Goal: Transaction & Acquisition: Purchase product/service

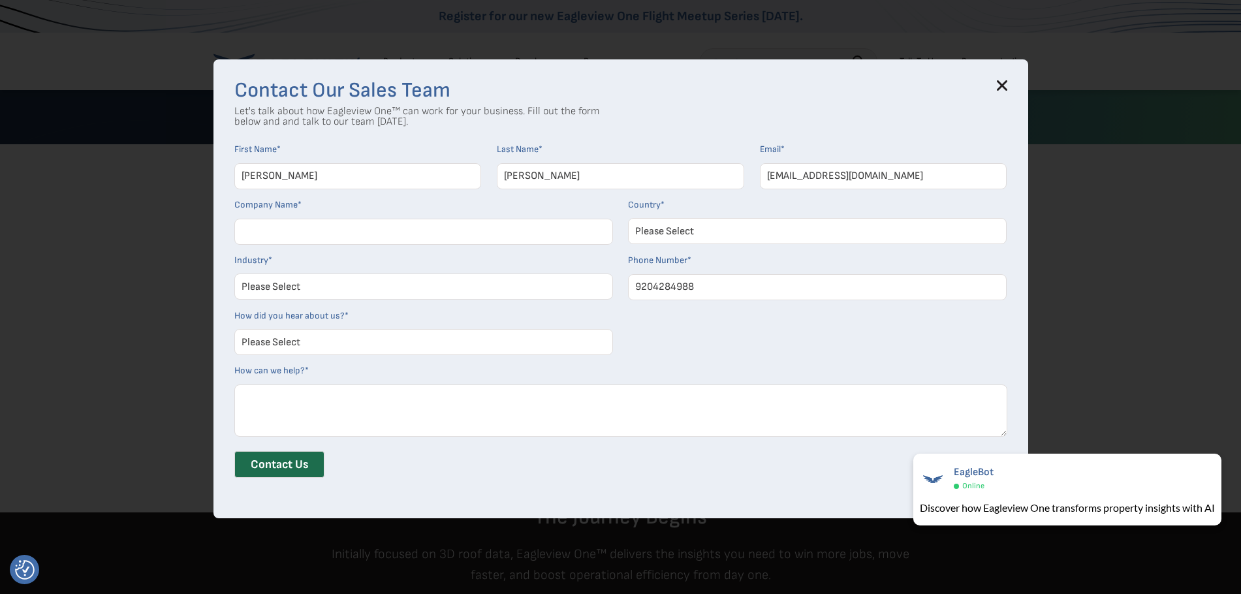
click at [1007, 87] on icon at bounding box center [1002, 85] width 10 height 10
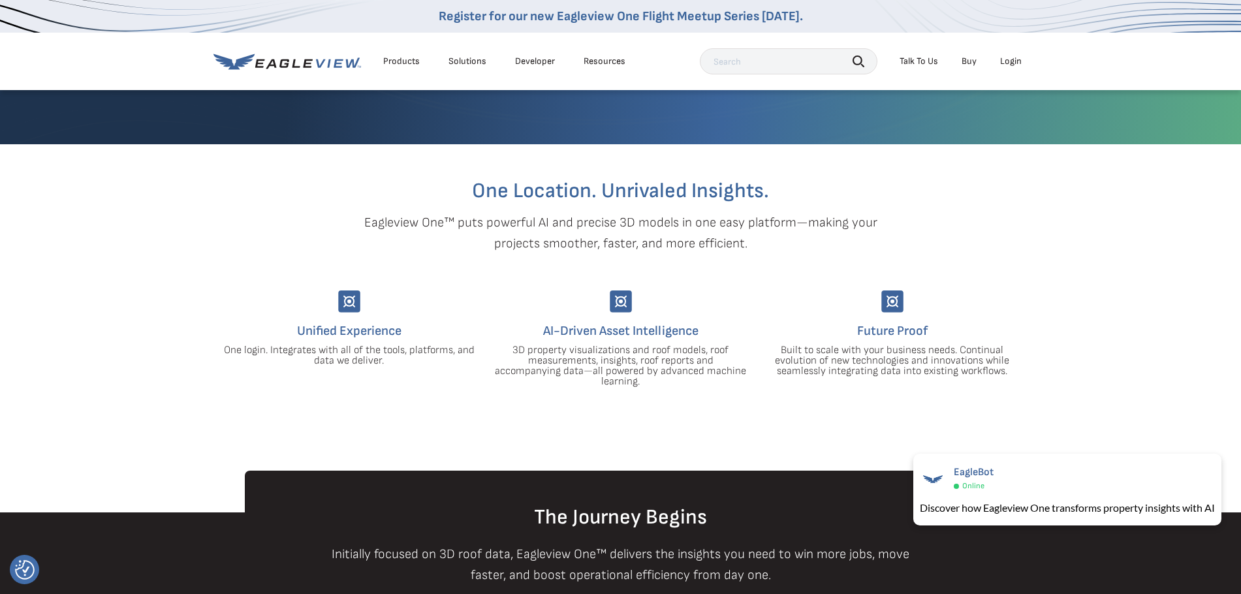
click at [757, 60] on input "text" at bounding box center [789, 61] width 178 height 26
type input "w7009 shea rd. menasha,wi54952"
click at [859, 63] on icon "button" at bounding box center [859, 61] width 12 height 12
click at [858, 59] on icon "button" at bounding box center [859, 61] width 12 height 12
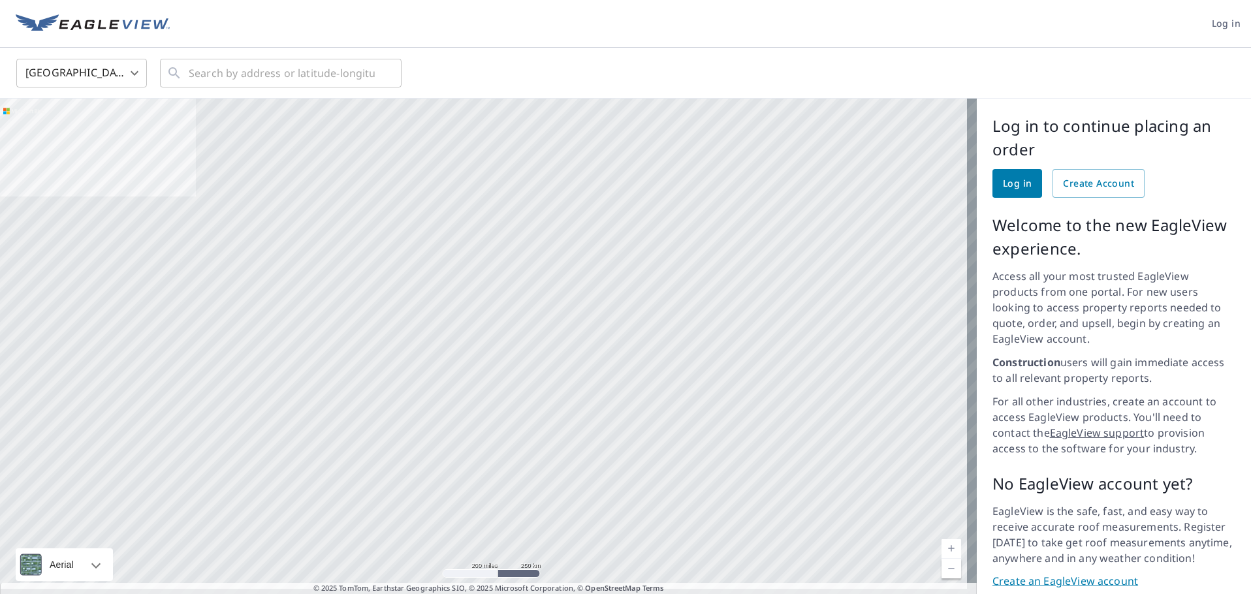
click at [992, 185] on link "Log in" at bounding box center [1017, 183] width 50 height 29
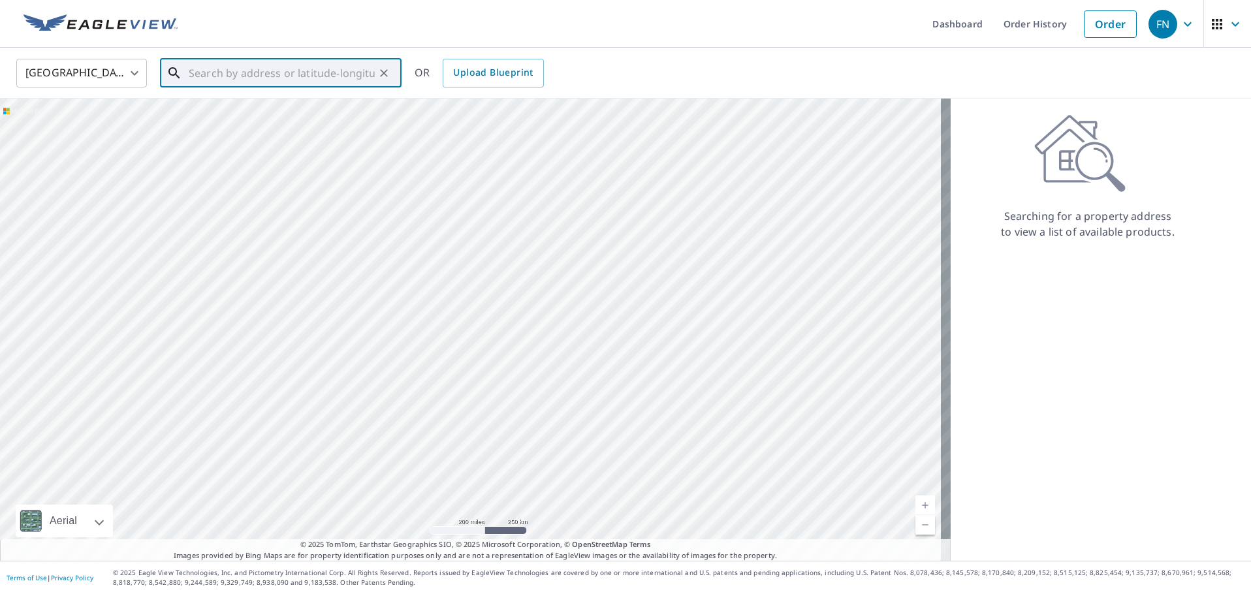
click at [207, 76] on input "text" at bounding box center [282, 73] width 186 height 37
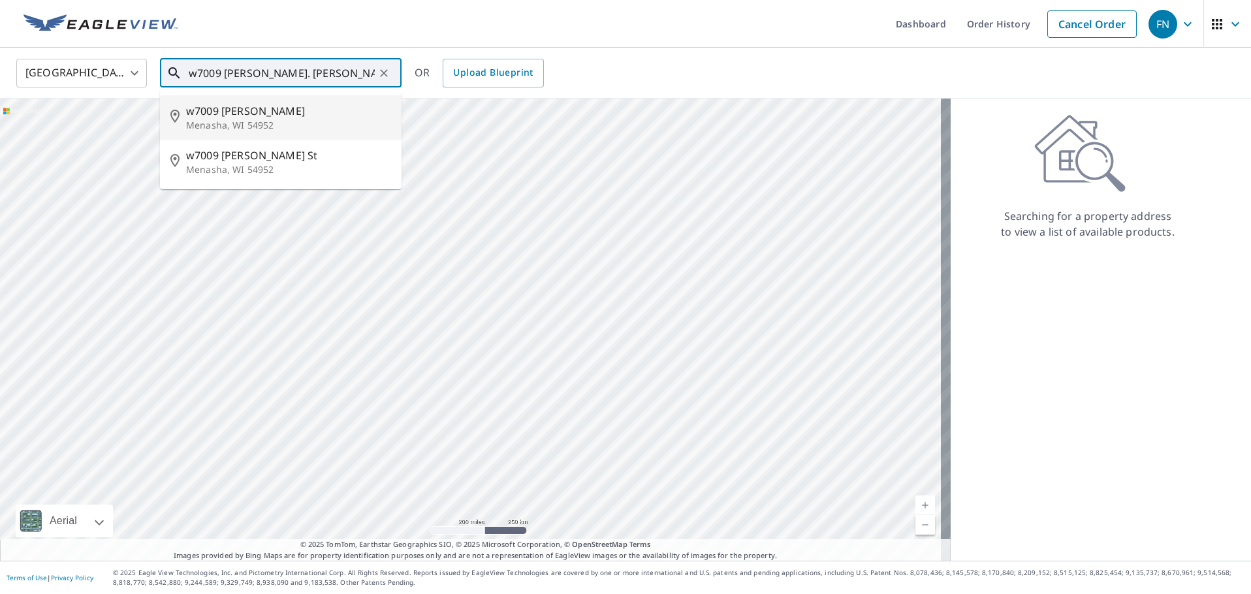
click at [219, 121] on p "Menasha, WI 54952" at bounding box center [288, 125] width 205 height 13
type input "[STREET_ADDRESS][PERSON_NAME]"
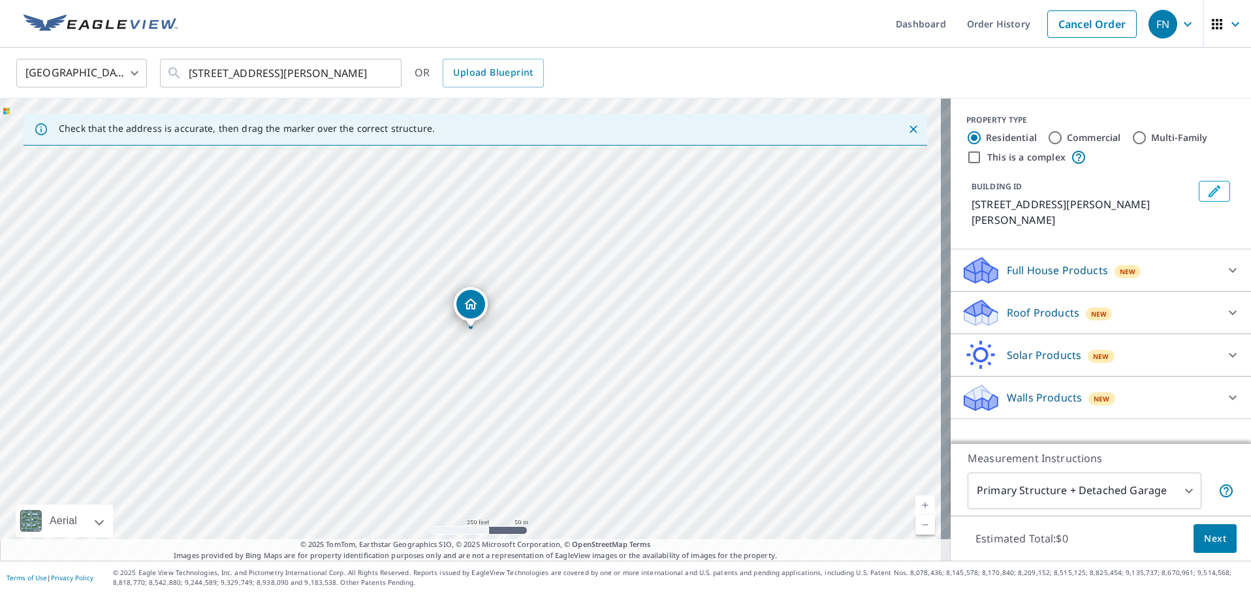
click at [1013, 305] on p "Roof Products" at bounding box center [1043, 313] width 72 height 16
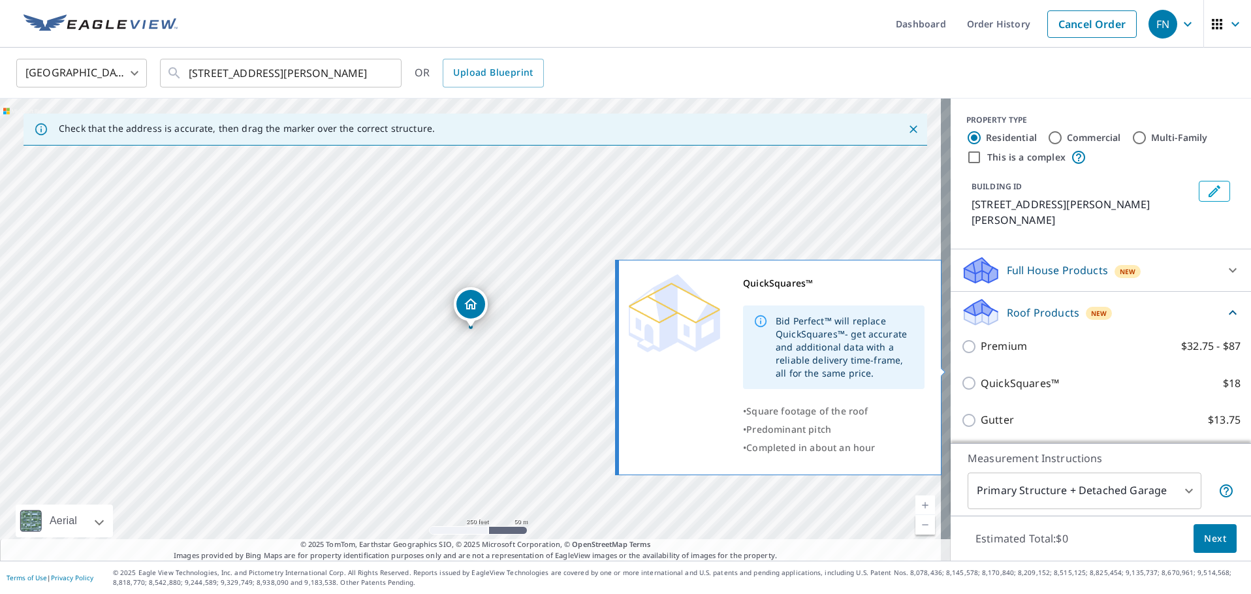
click at [1009, 375] on p "QuickSquares™" at bounding box center [1020, 383] width 78 height 16
click at [981, 375] on input "QuickSquares™ $18" at bounding box center [971, 383] width 20 height 16
checkbox input "true"
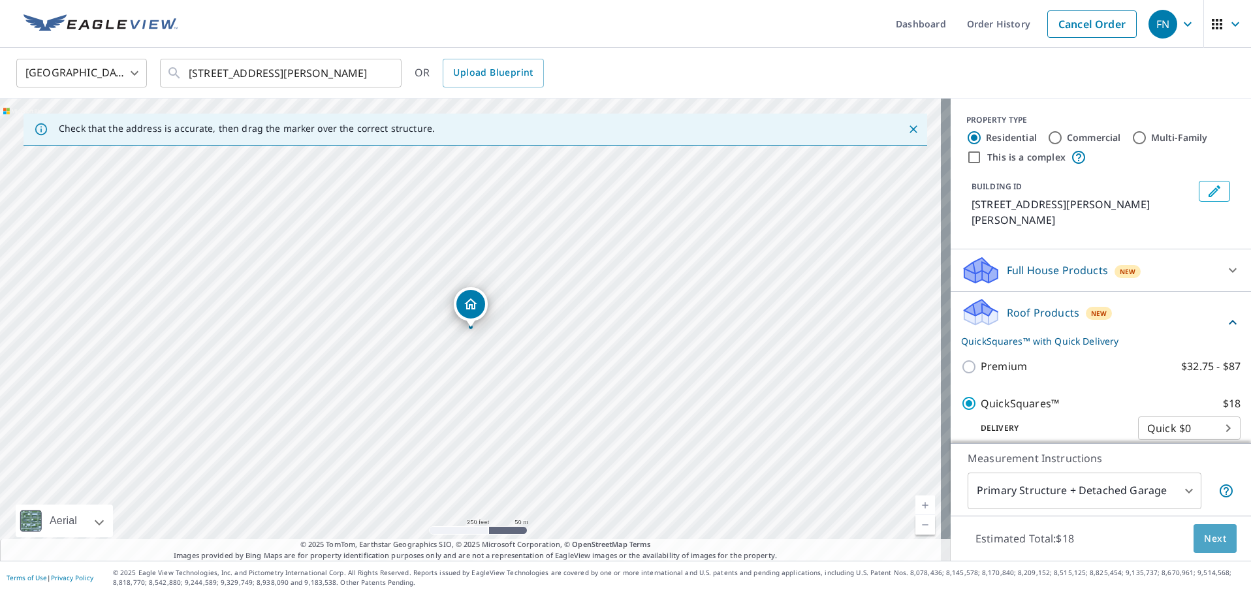
click at [1207, 539] on span "Next" at bounding box center [1215, 539] width 22 height 16
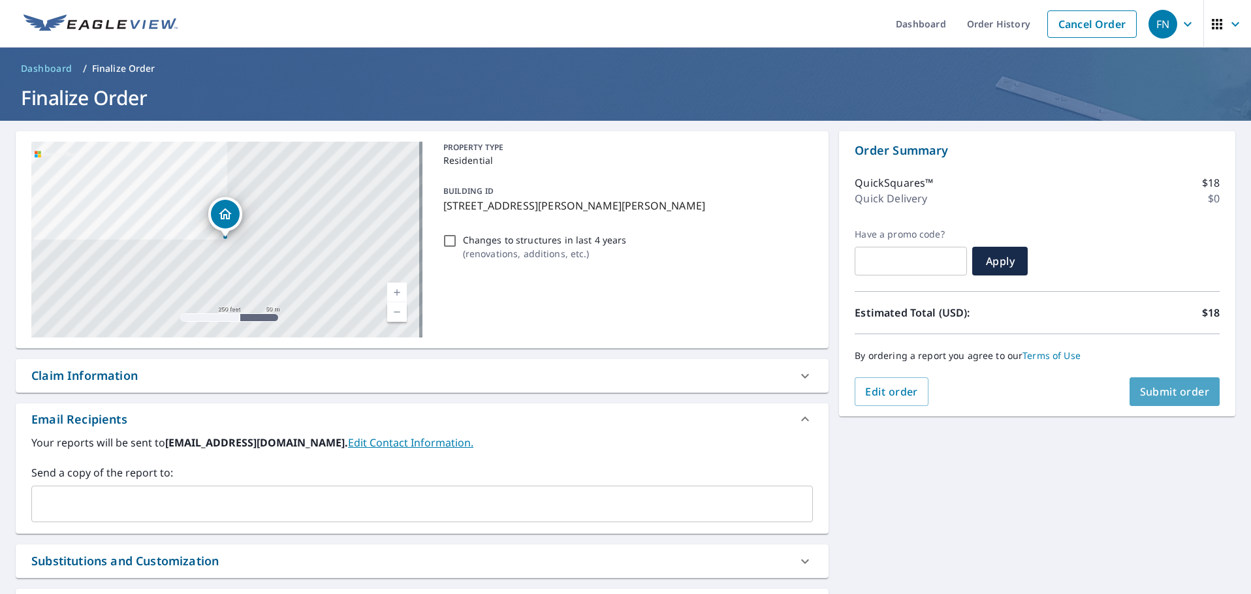
click at [1163, 390] on span "Submit order" at bounding box center [1175, 392] width 70 height 14
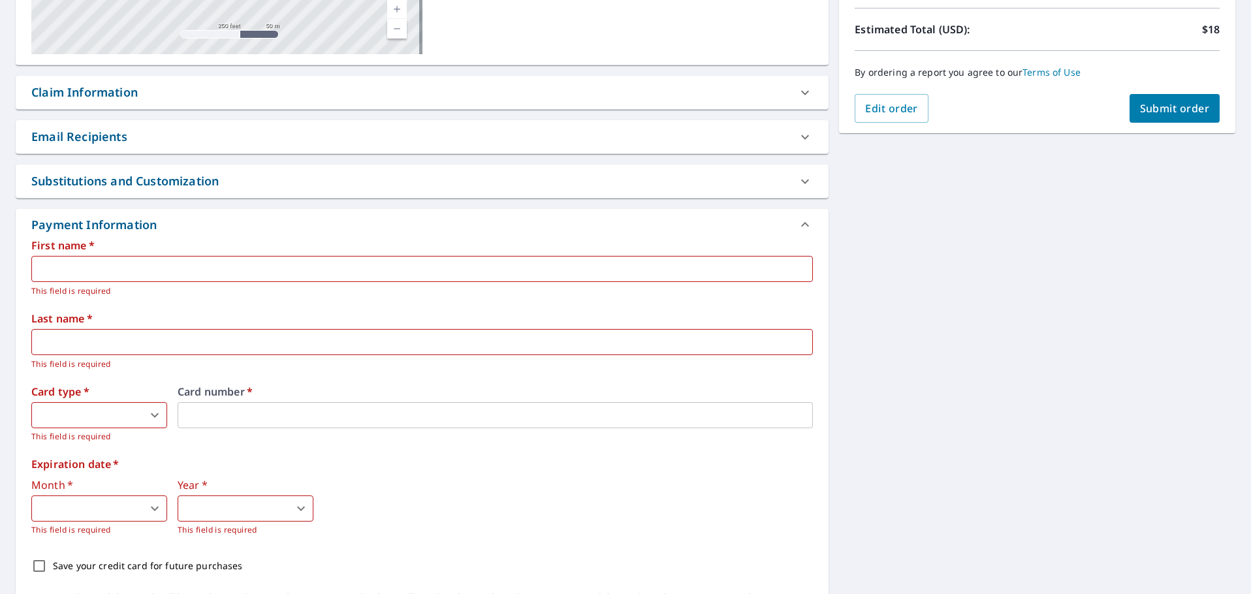
scroll to position [326, 0]
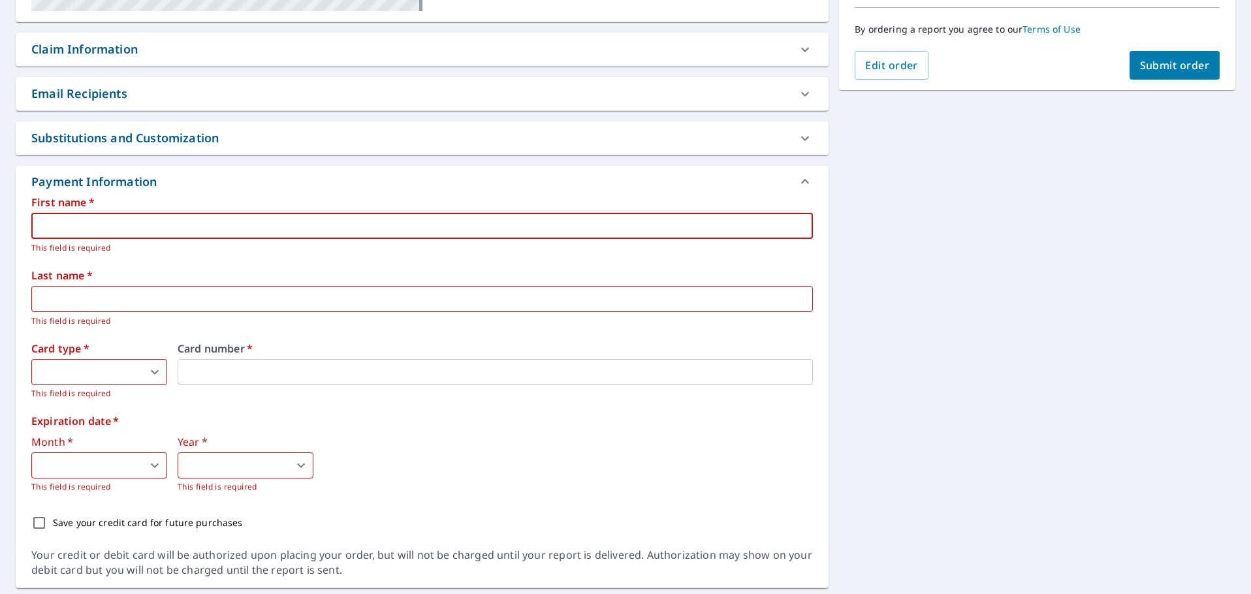
click at [97, 223] on input "text" at bounding box center [421, 226] width 781 height 26
type input "[PERSON_NAME]"
click at [157, 373] on body "FN FN Dashboard Order History Cancel Order FN Dashboard / Finalize Order Finali…" at bounding box center [625, 297] width 1251 height 594
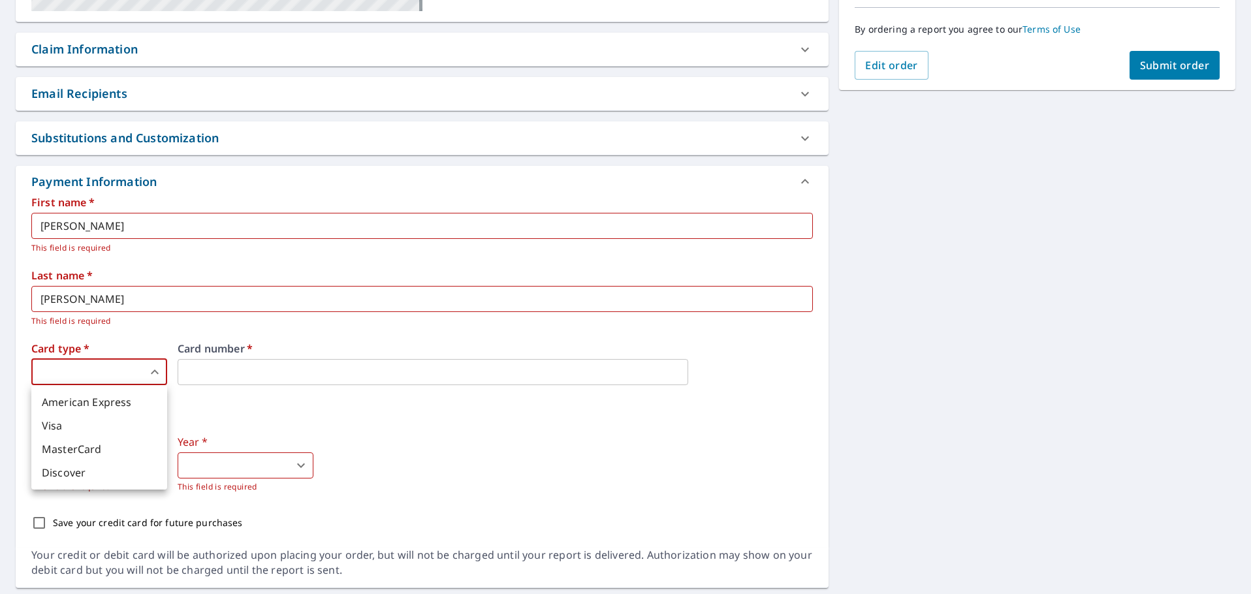
click at [93, 428] on li "Visa" at bounding box center [99, 426] width 136 height 24
type input "2"
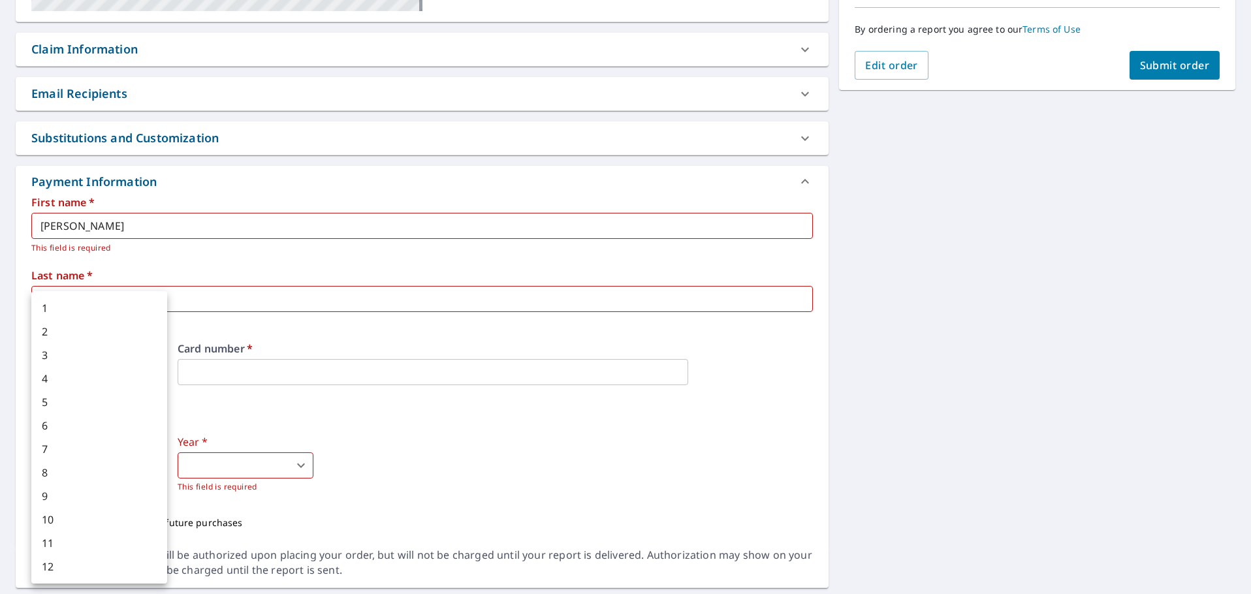
click at [62, 464] on body "FN FN Dashboard Order History Cancel Order FN Dashboard / Finalize Order Finali…" at bounding box center [625, 297] width 1251 height 594
click at [439, 465] on div at bounding box center [625, 297] width 1251 height 594
click at [67, 468] on body "FN FN Dashboard Order History Cancel Order FN Dashboard / Finalize Order Finali…" at bounding box center [625, 297] width 1251 height 594
click at [61, 353] on li "3" at bounding box center [99, 355] width 136 height 24
type input "3"
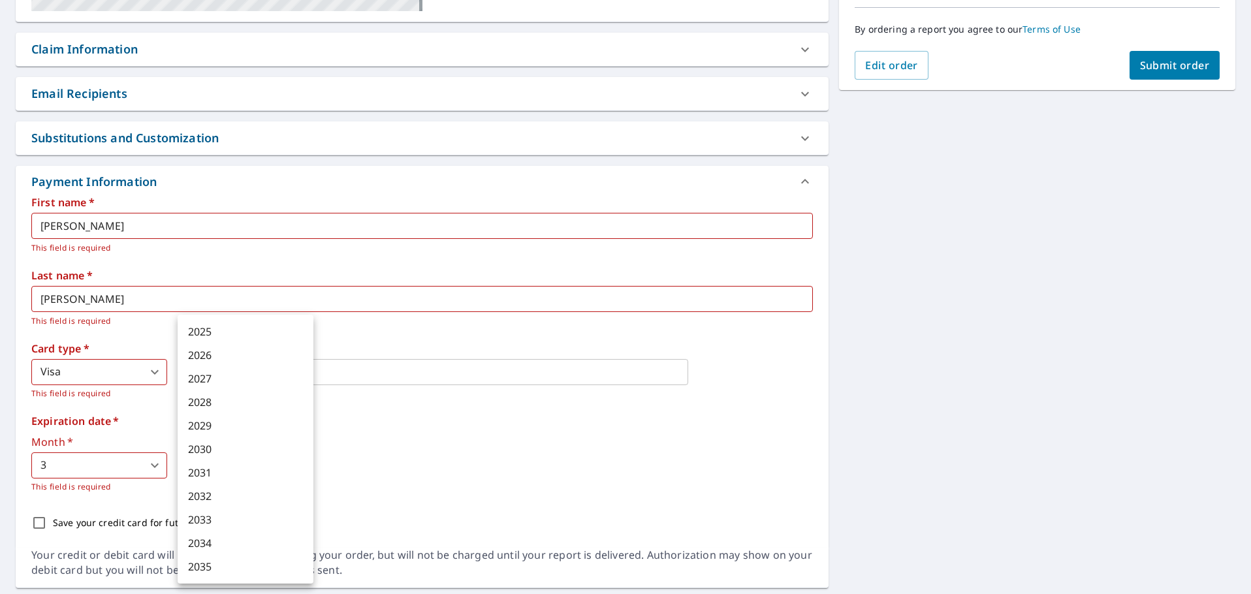
click at [236, 462] on body "FN FN Dashboard Order History Cancel Order FN Dashboard / Finalize Order Finali…" at bounding box center [625, 297] width 1251 height 594
click at [213, 399] on li "2028" at bounding box center [246, 402] width 136 height 24
type input "2028"
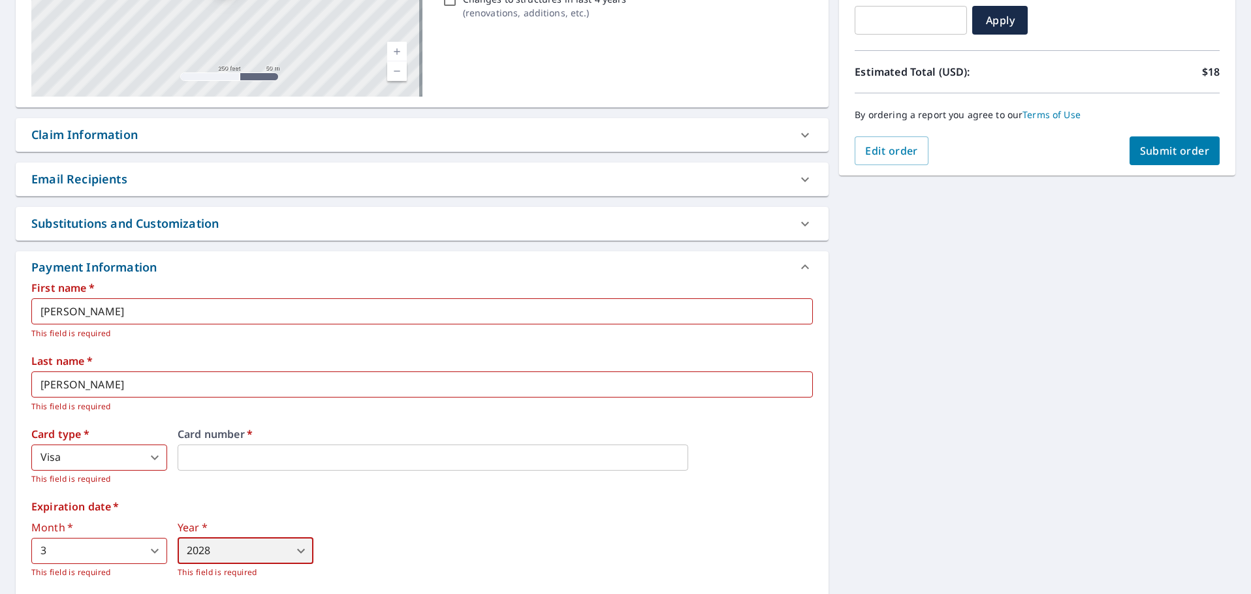
scroll to position [38, 0]
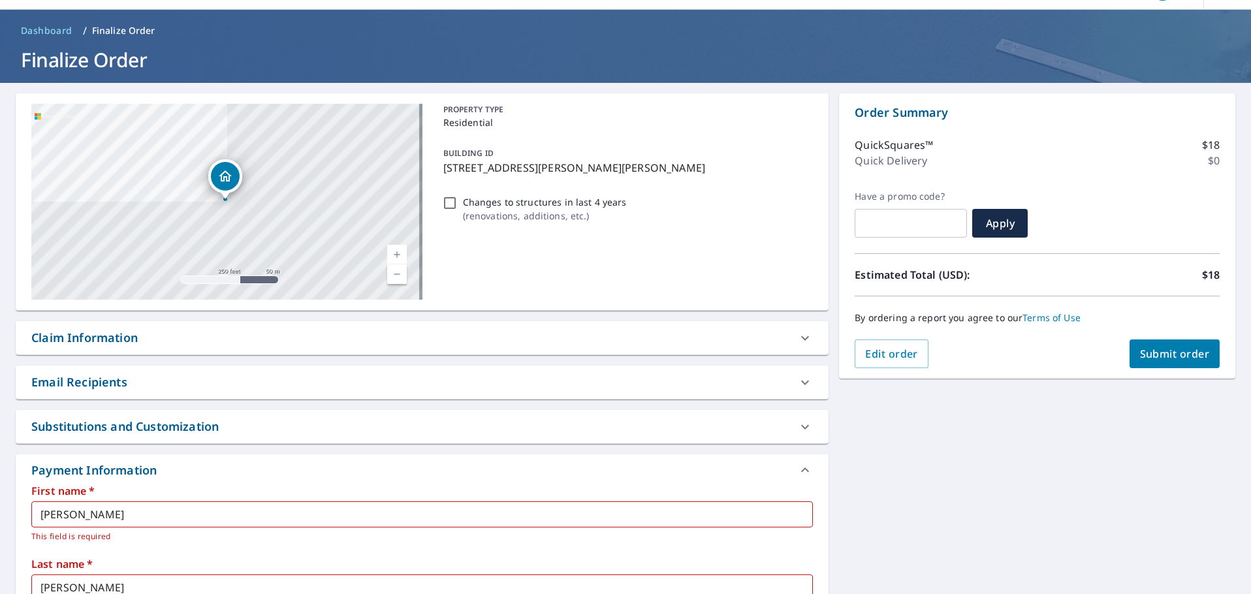
click at [1177, 353] on span "Submit order" at bounding box center [1175, 354] width 70 height 14
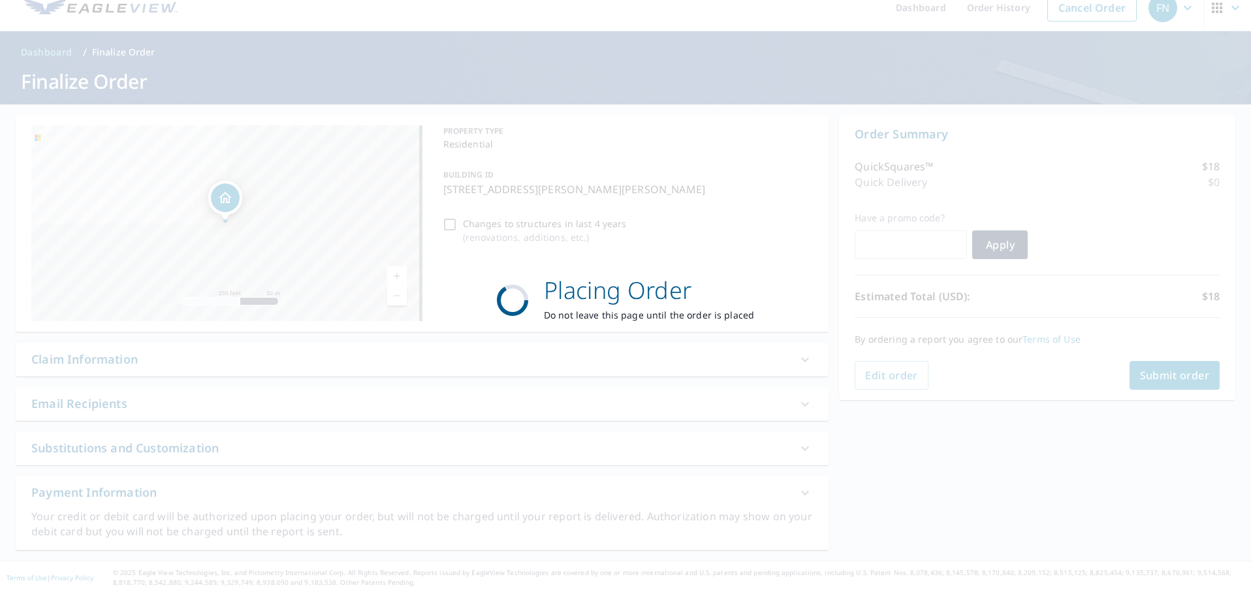
scroll to position [16, 0]
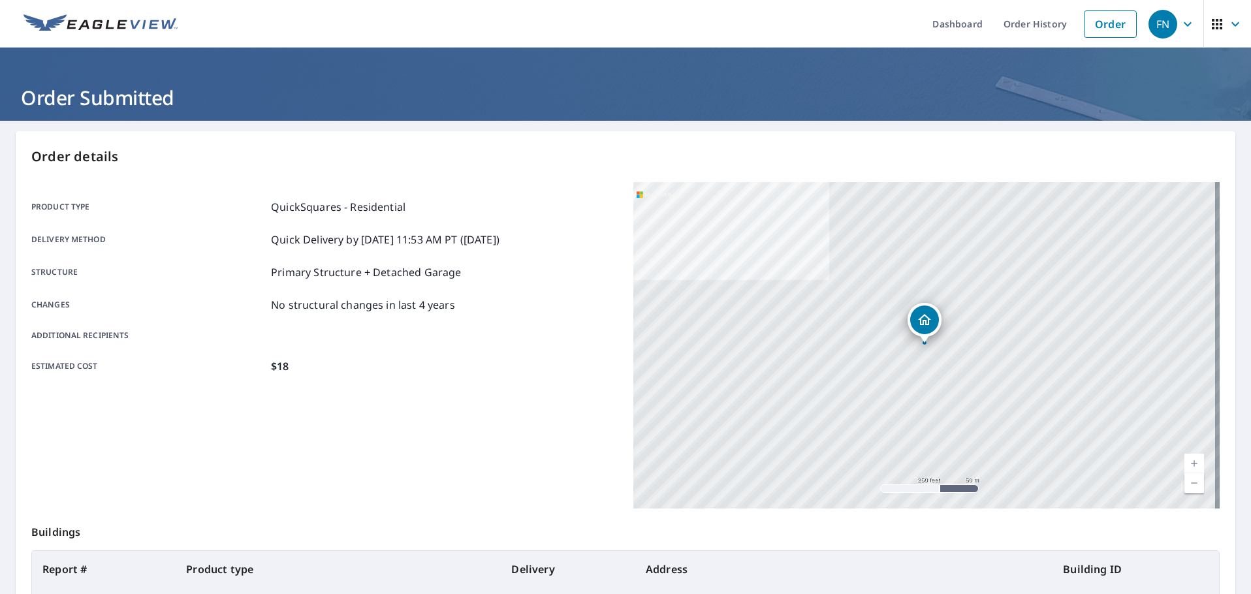
click at [922, 322] on icon "Dropped pin, building 1, Residential property, W7009 Shea Rd Menasha, WI 54952" at bounding box center [925, 320] width 16 height 16
click at [914, 343] on div "[STREET_ADDRESS][PERSON_NAME]" at bounding box center [926, 345] width 586 height 326
click at [1186, 462] on link "Current Level 17, Zoom In" at bounding box center [1194, 464] width 20 height 20
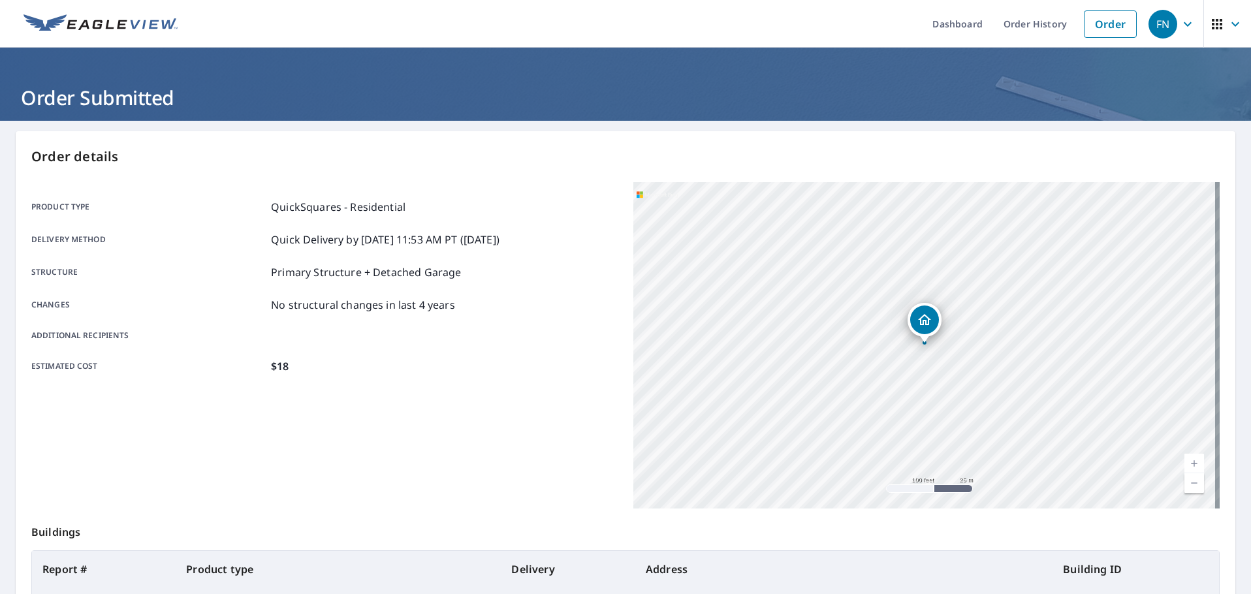
click at [1186, 462] on link "Current Level 18, Zoom In" at bounding box center [1194, 464] width 20 height 20
click at [1187, 462] on link "Current Level 19, Zoom In" at bounding box center [1194, 464] width 20 height 20
